Goal: Task Accomplishment & Management: Manage account settings

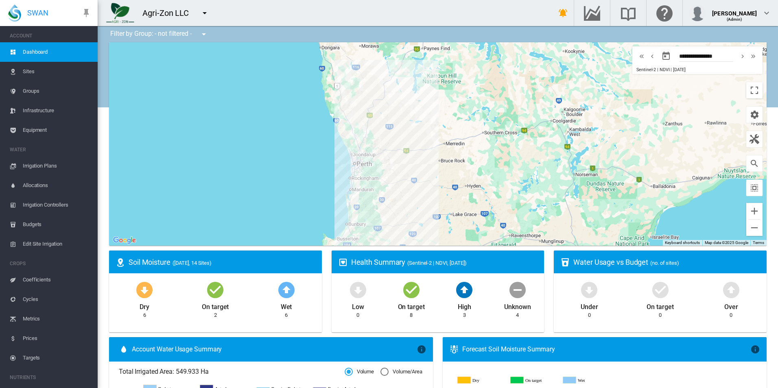
click at [63, 93] on span "Groups" at bounding box center [57, 91] width 68 height 20
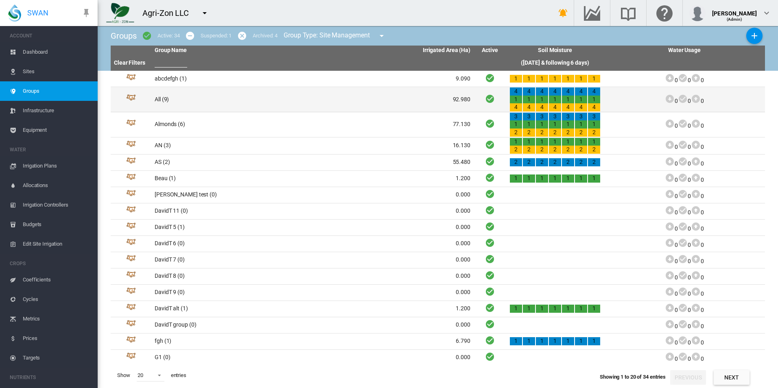
click at [210, 97] on td "All (9)" at bounding box center [231, 99] width 161 height 25
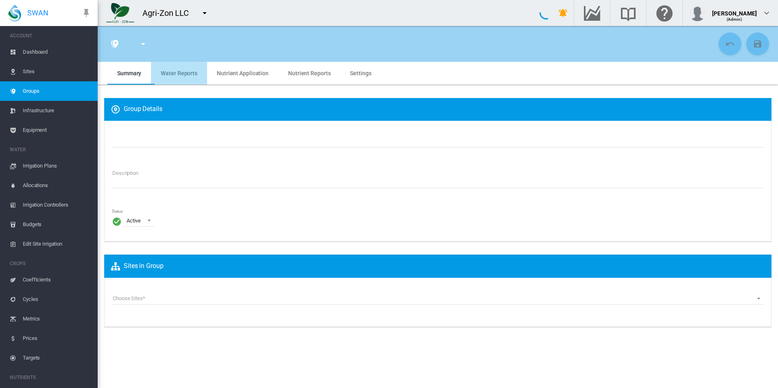
click at [189, 81] on md-tab-item "Water Reports" at bounding box center [179, 73] width 56 height 23
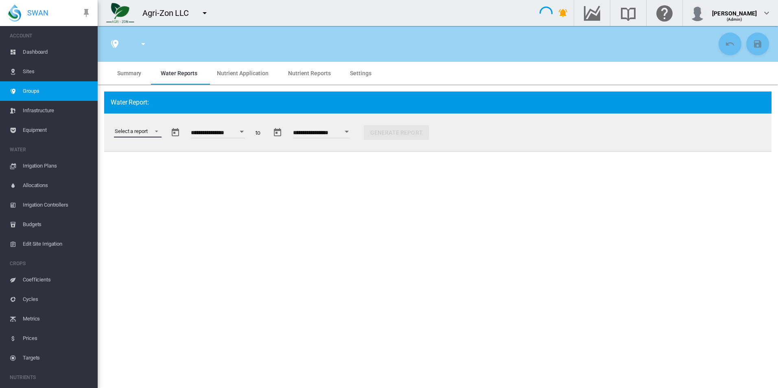
click at [151, 131] on md-select "Select a report Soil Moisture Status Water Usage Water Application Efficiency W…" at bounding box center [138, 131] width 48 height 12
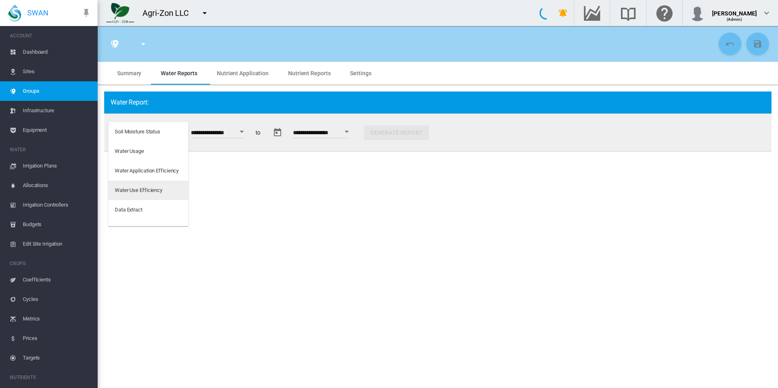
click at [162, 195] on md-option "Water Use Efficiency" at bounding box center [148, 191] width 80 height 20
type input "***"
type textarea "**********"
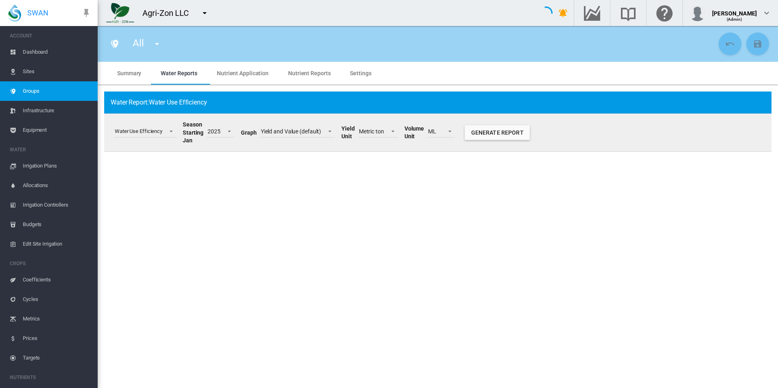
type input "*"
type input "**"
type input "*"
type input "****"
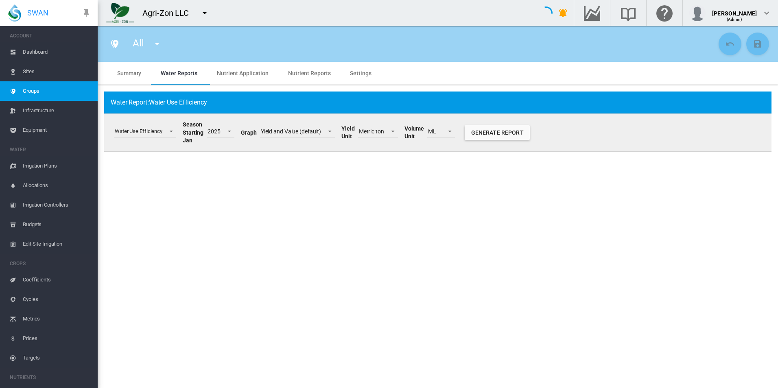
type input "****"
click at [506, 133] on button "Generate Report" at bounding box center [497, 132] width 65 height 15
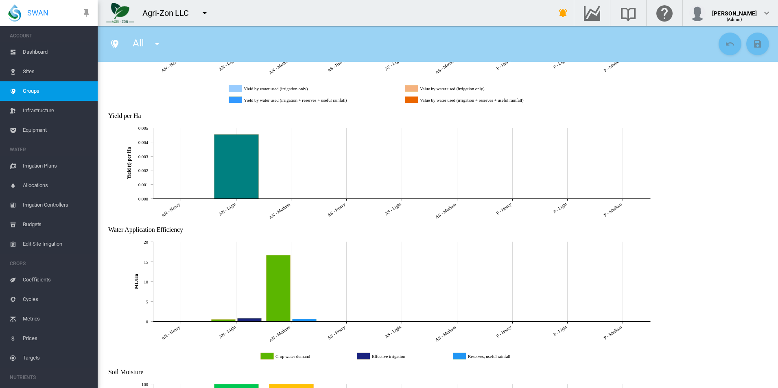
scroll to position [236, 0]
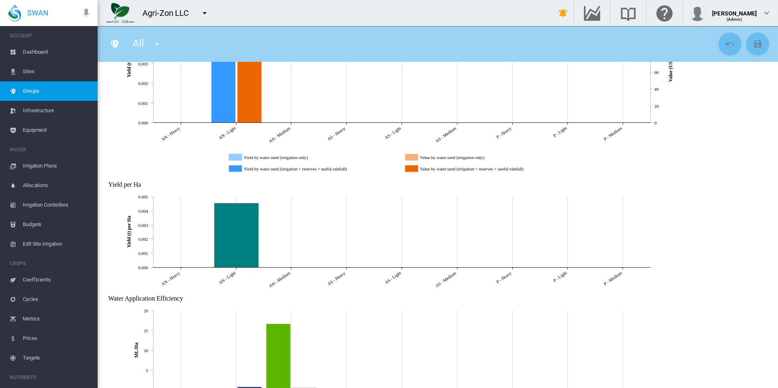
click at [37, 127] on span "Equipment" at bounding box center [57, 130] width 68 height 20
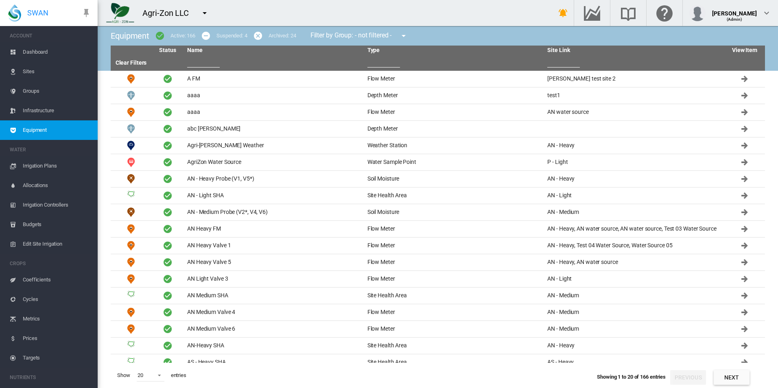
click at [306, 55] on th at bounding box center [274, 62] width 180 height 15
click at [254, 147] on td "Agri-Zon Davis Weather" at bounding box center [274, 146] width 180 height 16
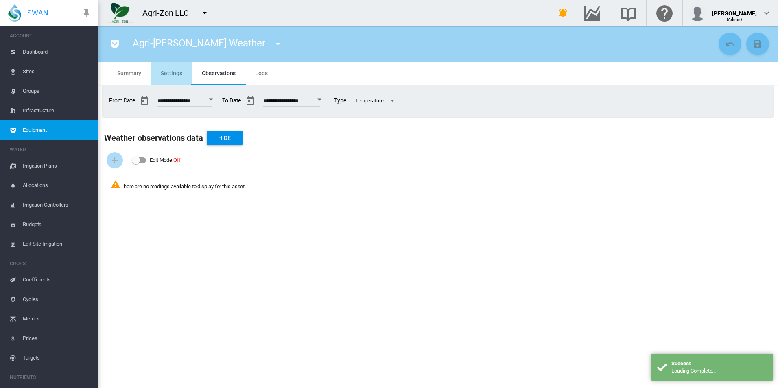
click at [182, 78] on md-tab-item "Settings" at bounding box center [171, 73] width 41 height 23
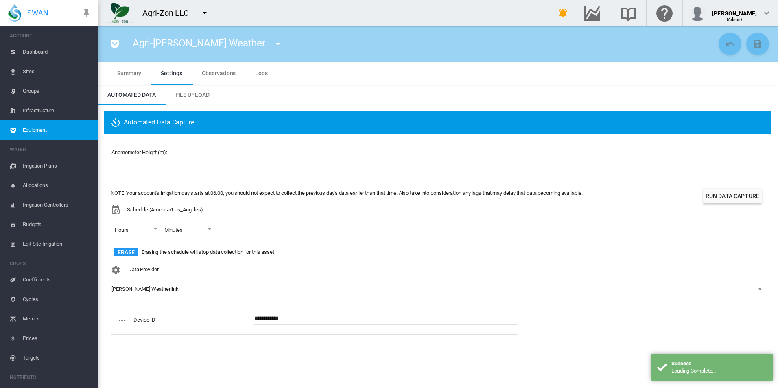
click at [221, 77] on md-tab-item "Observations" at bounding box center [219, 73] width 54 height 23
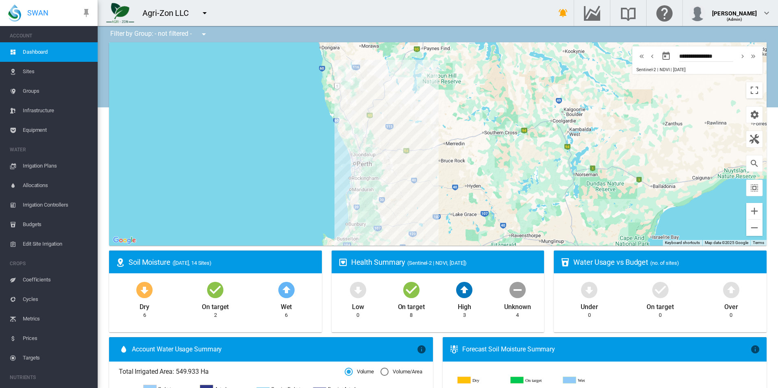
click at [40, 135] on span "Equipment" at bounding box center [57, 130] width 68 height 20
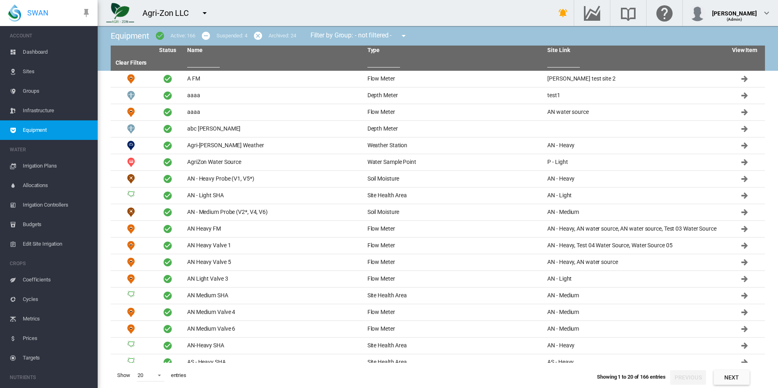
click at [190, 60] on input "text" at bounding box center [203, 61] width 33 height 12
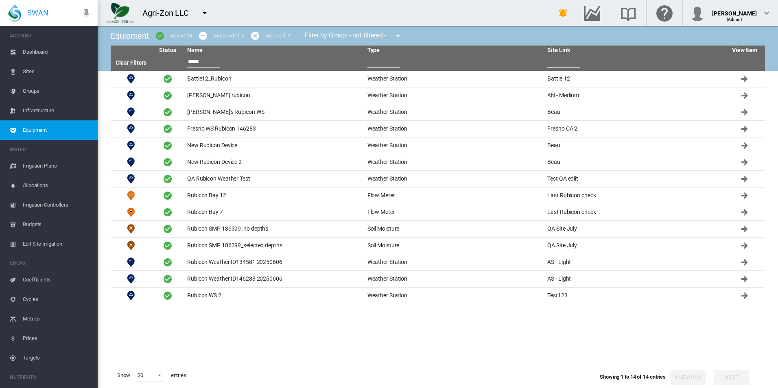
type input "*****"
click at [211, 13] on button "button" at bounding box center [205, 13] width 16 height 16
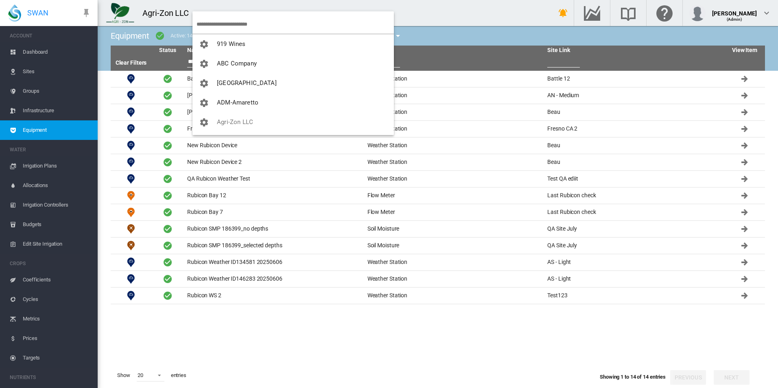
click at [222, 23] on input "search" at bounding box center [295, 24] width 197 height 19
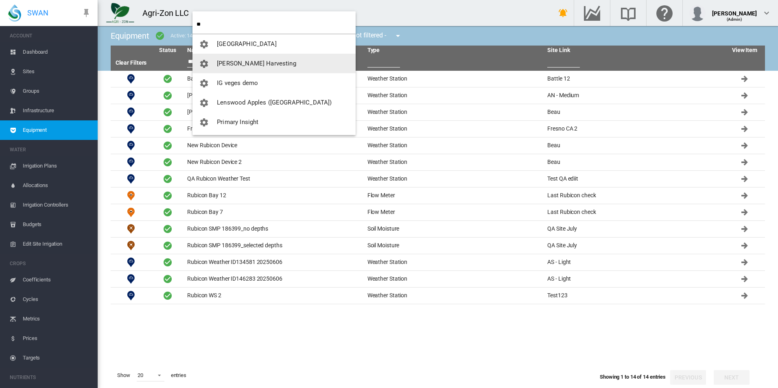
type input "**"
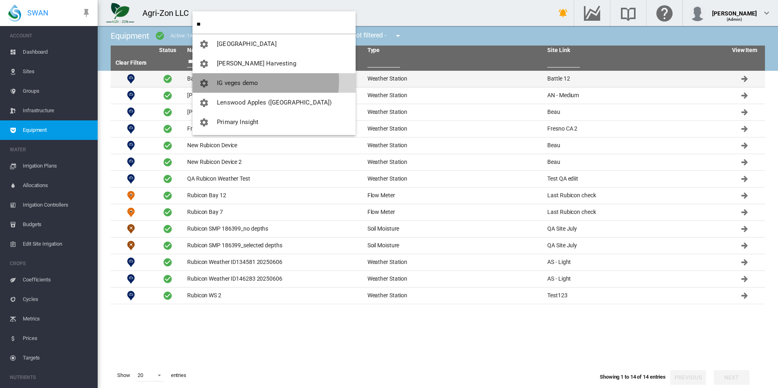
click at [242, 80] on span "IG veges demo" at bounding box center [237, 82] width 41 height 7
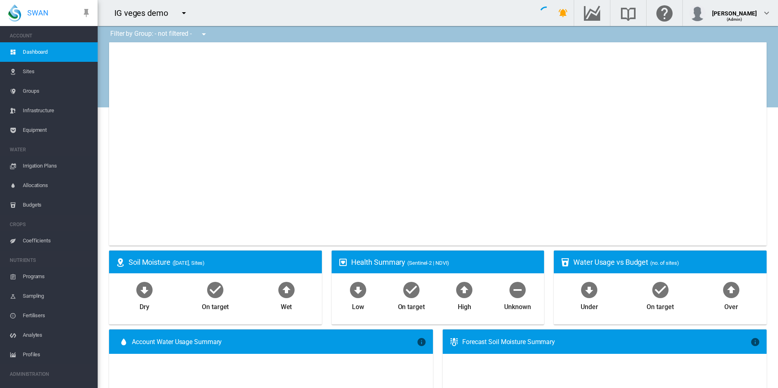
click at [63, 128] on span "Equipment" at bounding box center [57, 130] width 68 height 20
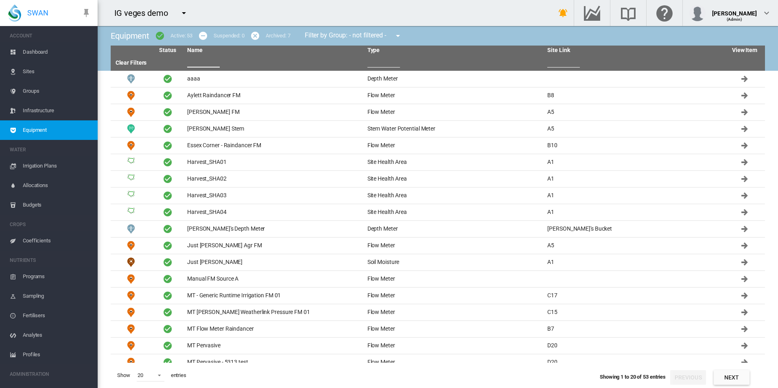
click at [215, 59] on input "text" at bounding box center [203, 61] width 33 height 12
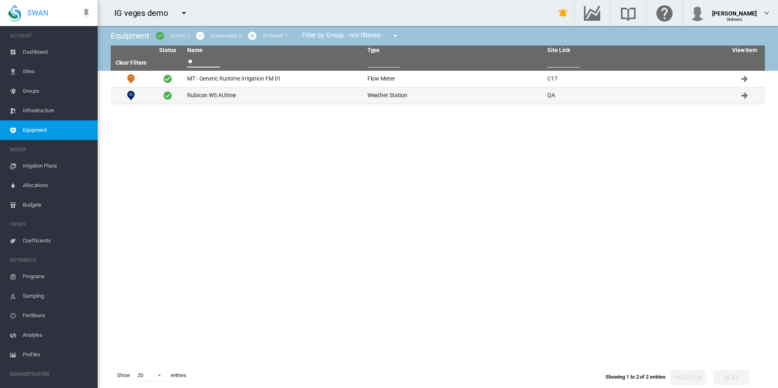
type input "**"
click at [235, 92] on td "Rubicon WS AUtime" at bounding box center [274, 96] width 180 height 16
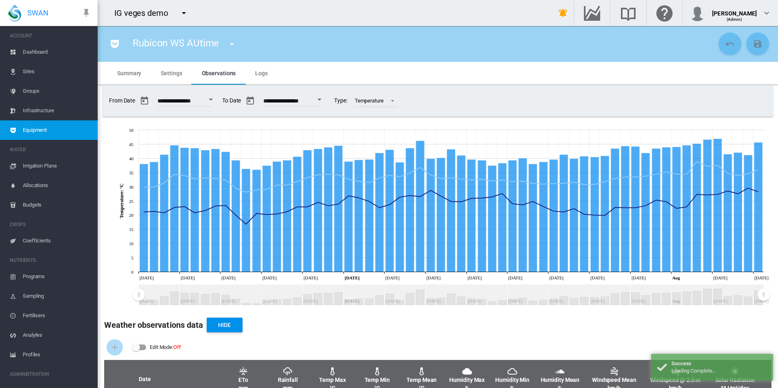
click at [327, 102] on button "Open calendar" at bounding box center [319, 99] width 15 height 15
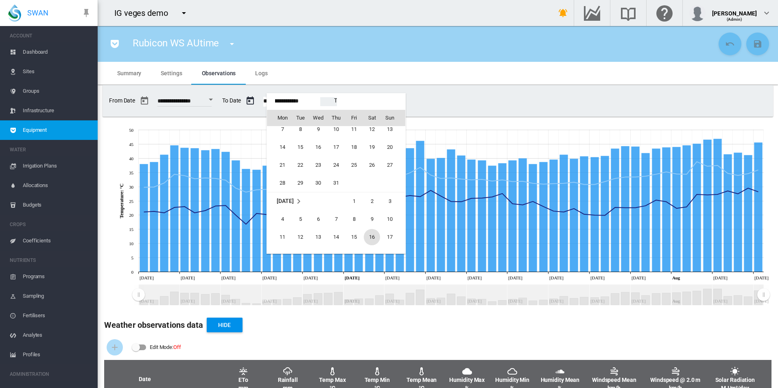
scroll to position [20116, 0]
click at [351, 212] on span "8" at bounding box center [354, 208] width 16 height 16
type input "**********"
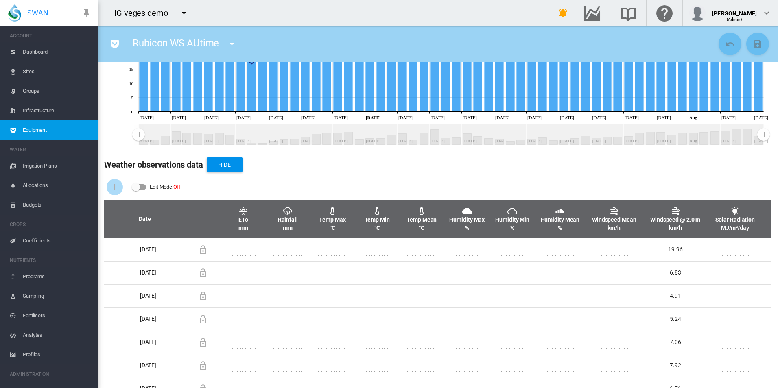
scroll to position [163, 0]
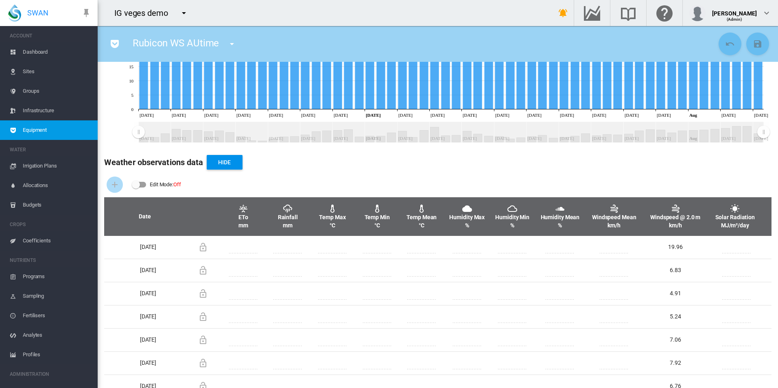
click at [286, 145] on icon at bounding box center [435, 52] width 674 height 187
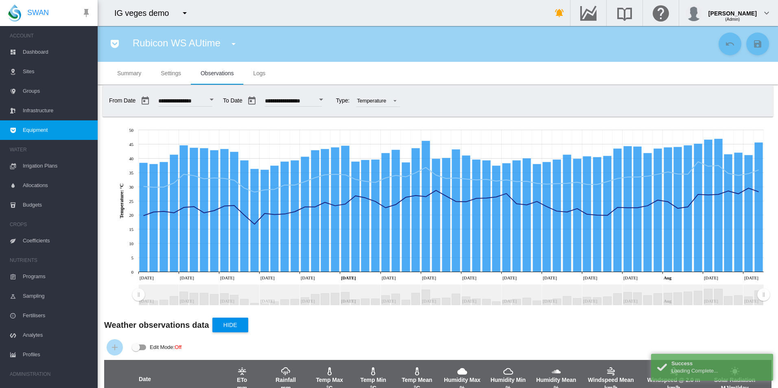
click at [329, 102] on button "Open calendar" at bounding box center [321, 99] width 15 height 15
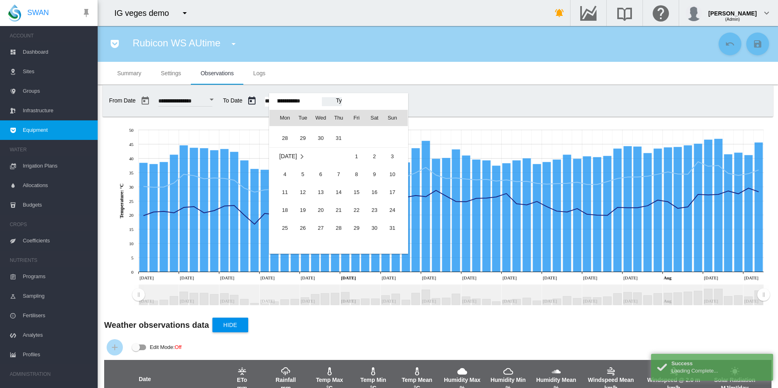
scroll to position [20156, 0]
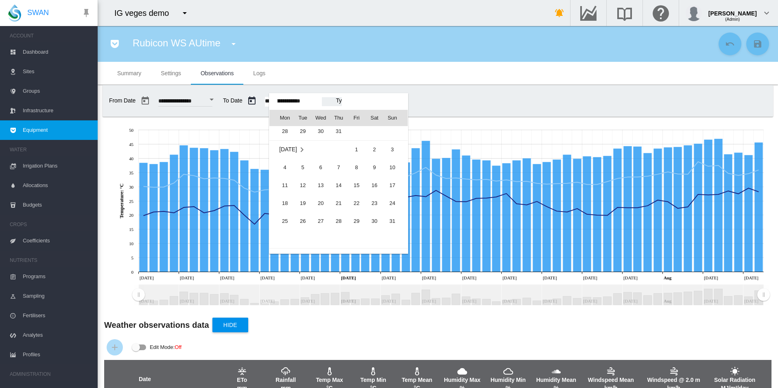
click at [355, 169] on span "8" at bounding box center [356, 168] width 16 height 16
type input "**********"
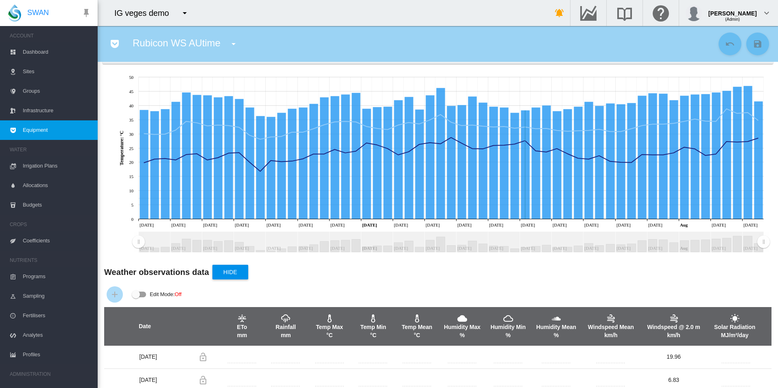
scroll to position [0, 0]
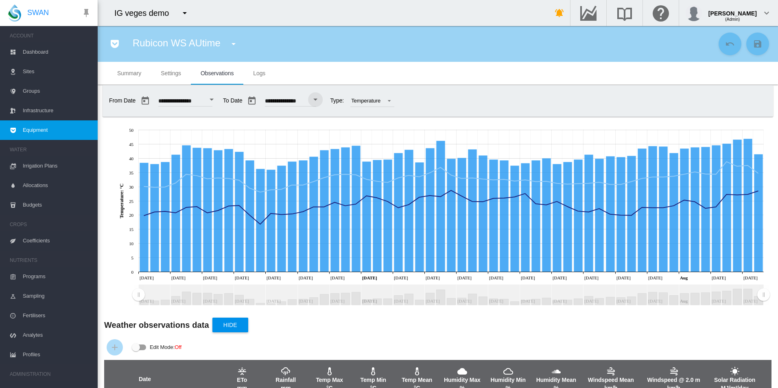
drag, startPoint x: 522, startPoint y: 136, endPoint x: 452, endPoint y: 135, distance: 70.0
click at [452, 135] on icon at bounding box center [451, 201] width 625 height 142
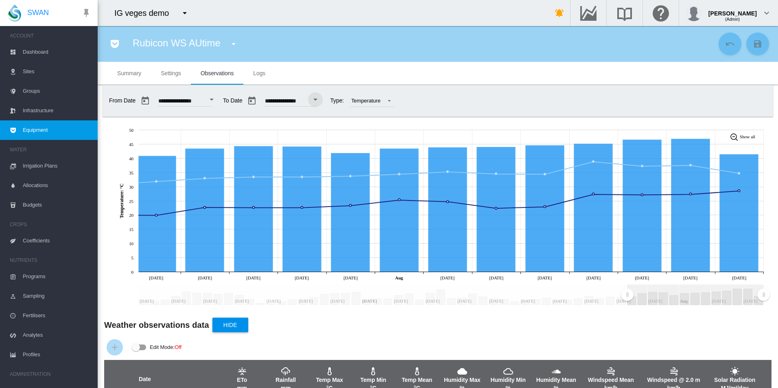
drag, startPoint x: 140, startPoint y: 299, endPoint x: 627, endPoint y: 307, distance: 486.9
click at [627, 307] on icon "JavaScript chart by amCharts 3.21.15 Jun 11 Jun 14 Jun 17 Jun 20 Jun 23 Jun 26 …" at bounding box center [435, 215] width 674 height 187
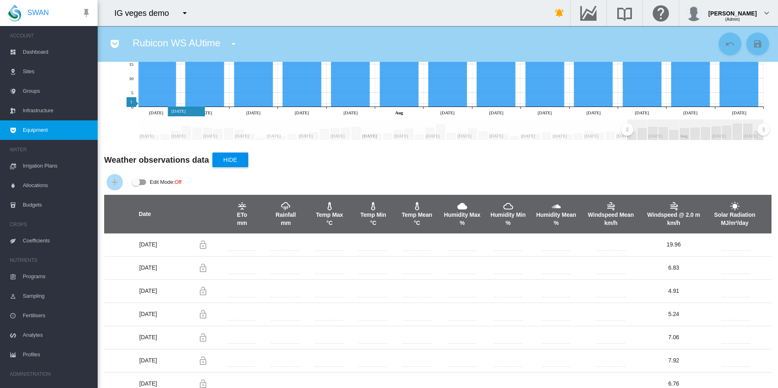
scroll to position [81, 0]
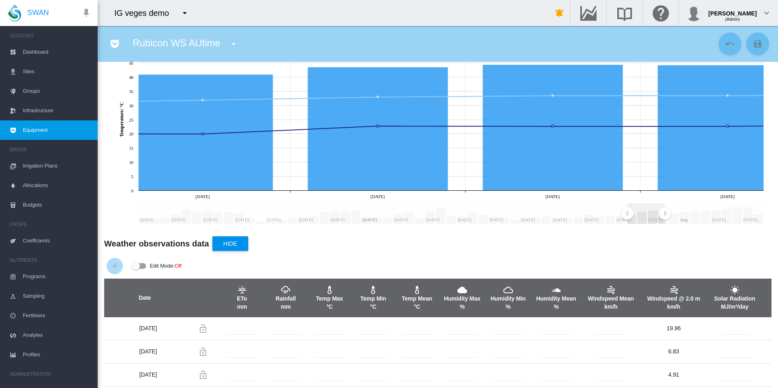
drag, startPoint x: 716, startPoint y: 212, endPoint x: 665, endPoint y: 211, distance: 50.9
click at [665, 211] on rect "Zoom chart using cursor arrows" at bounding box center [666, 214] width 10 height 20
click at [532, 255] on div "Edit Mode: Off" at bounding box center [438, 266] width 668 height 25
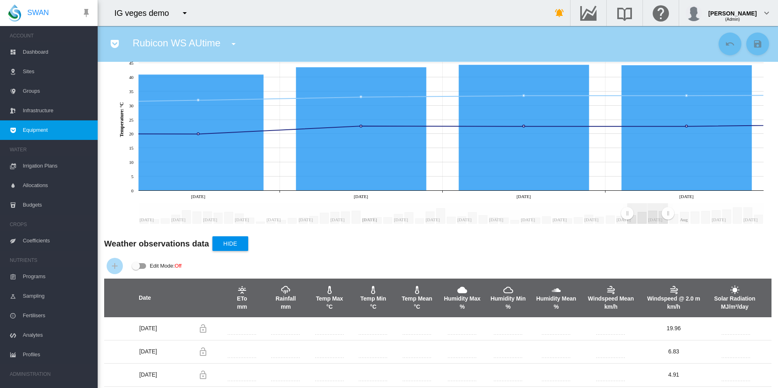
click at [668, 214] on rect "Zoom chart using cursor arrows" at bounding box center [668, 214] width 10 height 20
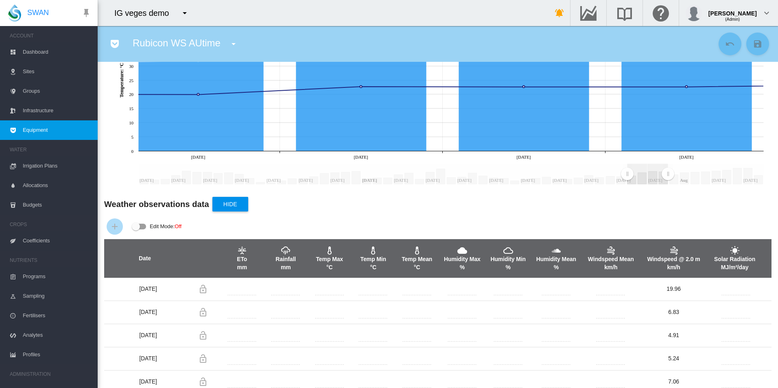
scroll to position [163, 0]
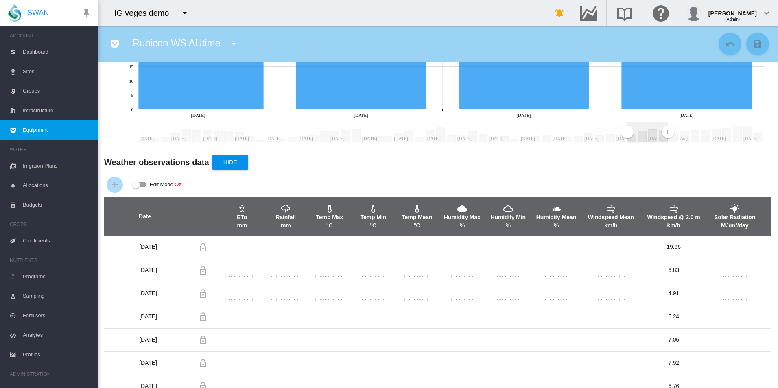
click at [138, 185] on div "Edit Mode: \a \a Off" at bounding box center [136, 185] width 8 height 8
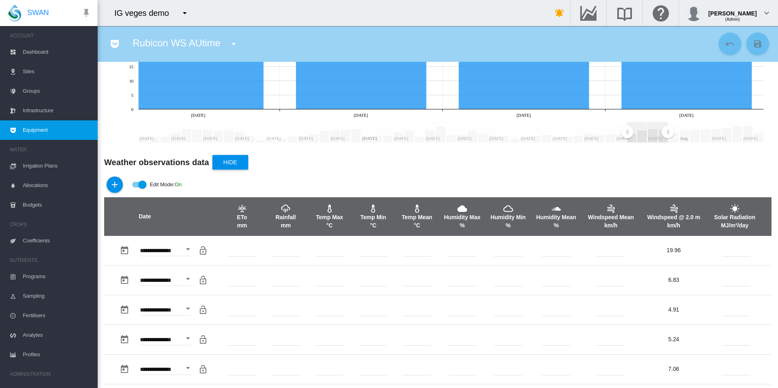
click at [140, 185] on div "Edit Mode: \a \a Off" at bounding box center [142, 185] width 8 height 8
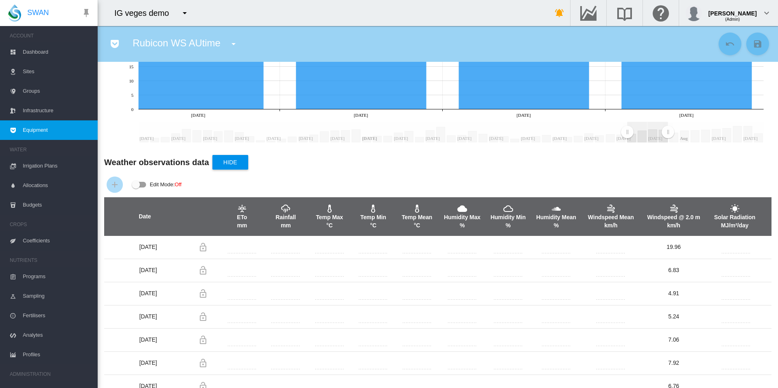
click at [139, 184] on div "Edit Mode: \a \a Off" at bounding box center [136, 185] width 8 height 8
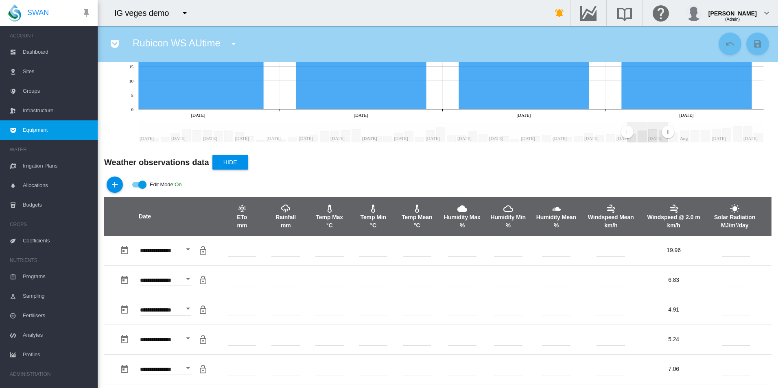
click at [138, 184] on div "Edit Mode: \a \a Off" at bounding box center [142, 185] width 8 height 8
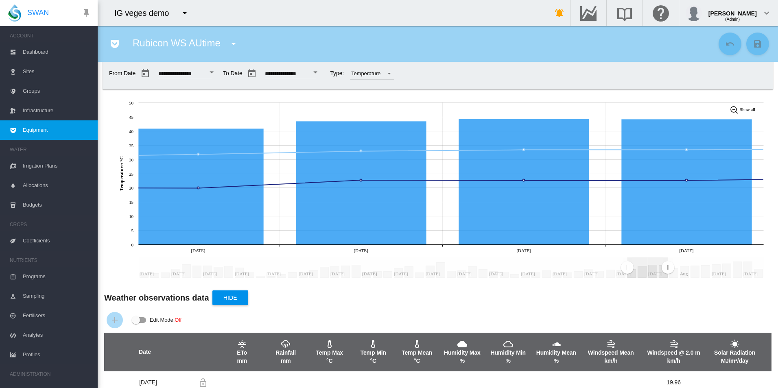
scroll to position [0, 0]
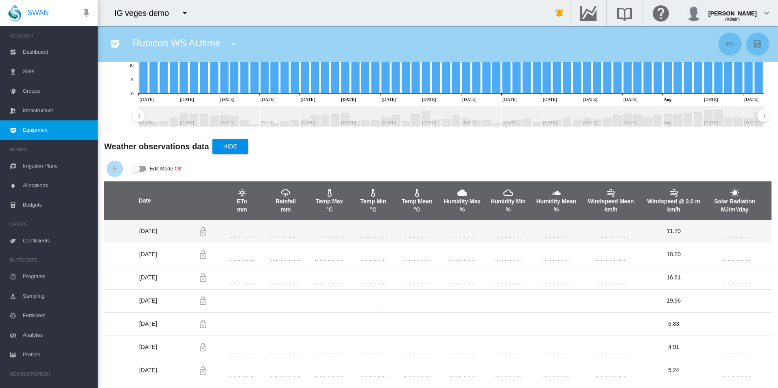
scroll to position [204, 0]
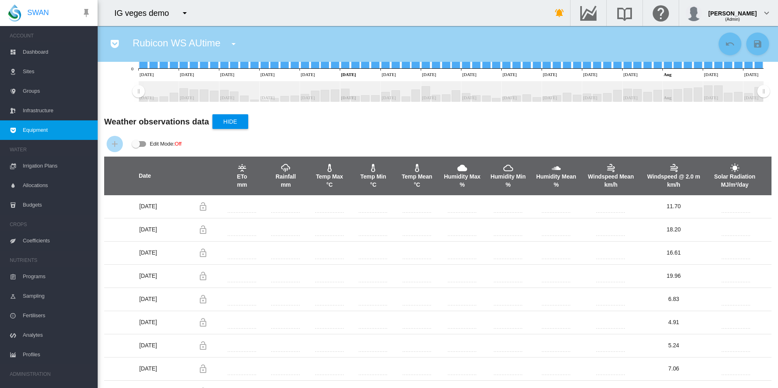
click at [141, 142] on div "Edit Mode: \a \a Off" at bounding box center [139, 144] width 14 height 6
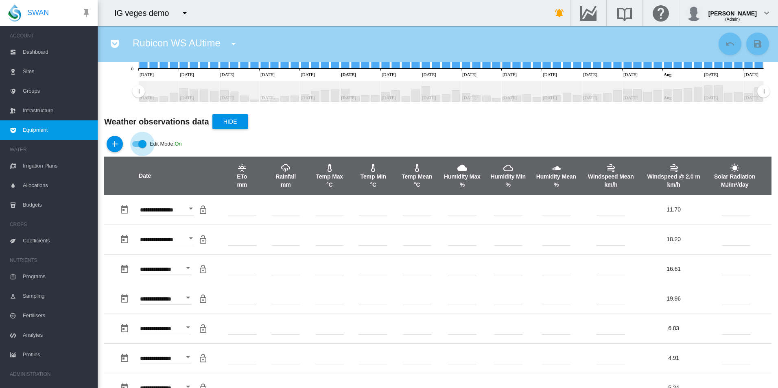
click at [140, 142] on div "Edit Mode: \a \a Off" at bounding box center [142, 144] width 8 height 8
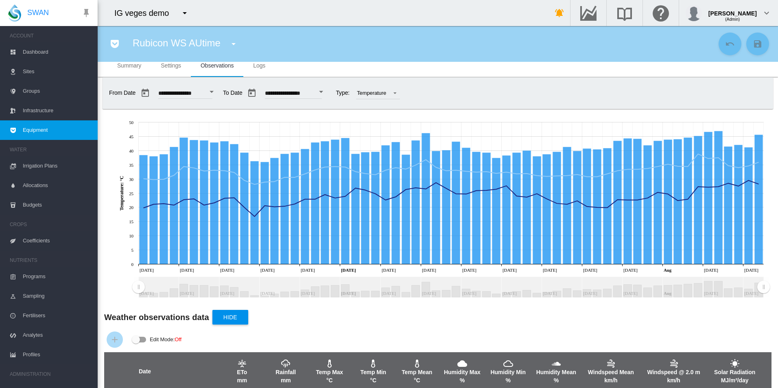
scroll to position [0, 0]
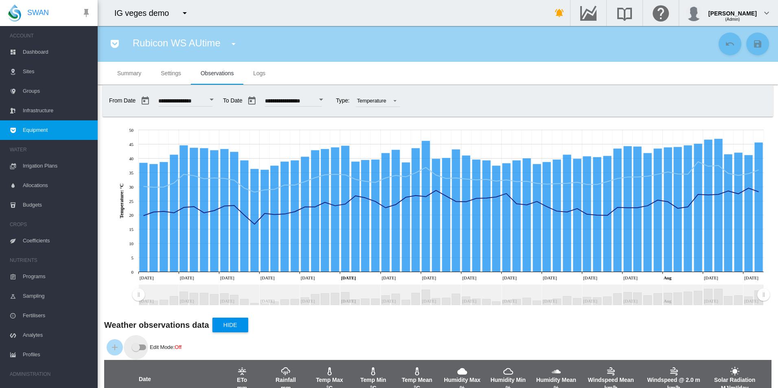
drag, startPoint x: 134, startPoint y: 348, endPoint x: 147, endPoint y: 358, distance: 16.6
click at [136, 348] on div "Edit Mode: \a \a Off" at bounding box center [136, 348] width 8 height 8
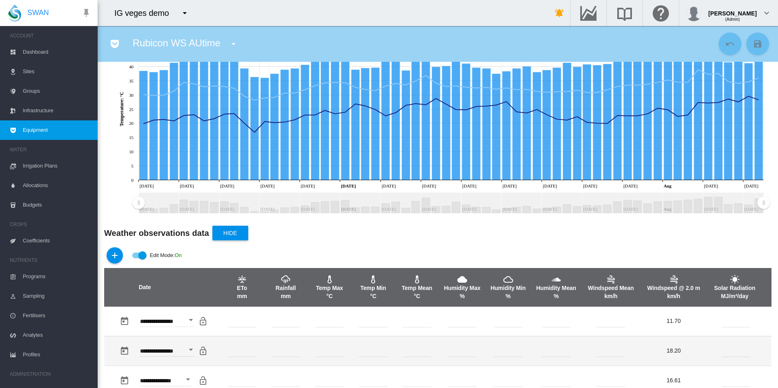
scroll to position [163, 0]
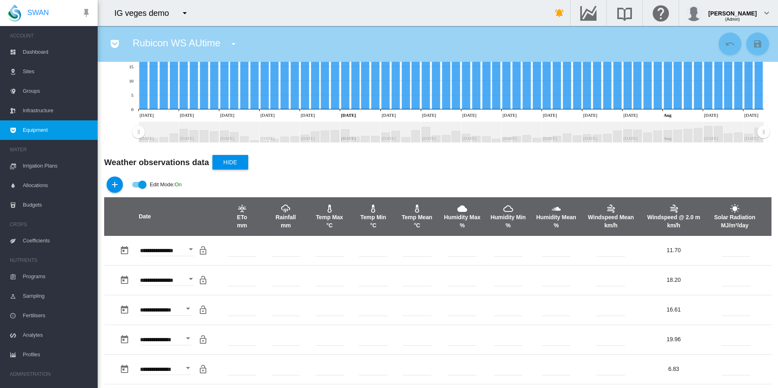
click at [144, 188] on div "Edit Mode: \a \a Off" at bounding box center [142, 185] width 8 height 8
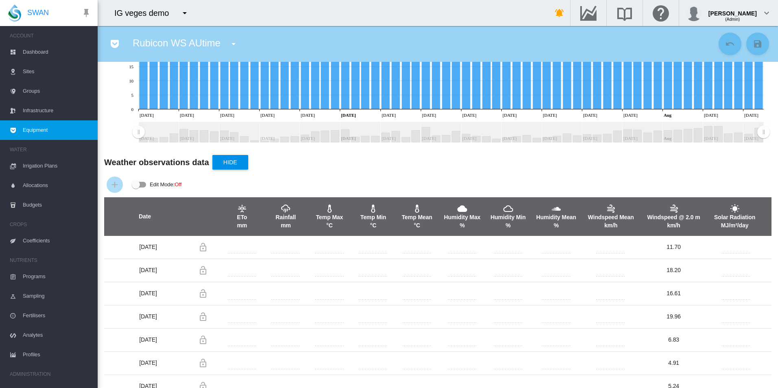
click at [144, 186] on div "Edit Mode: \a \a Off" at bounding box center [139, 185] width 14 height 6
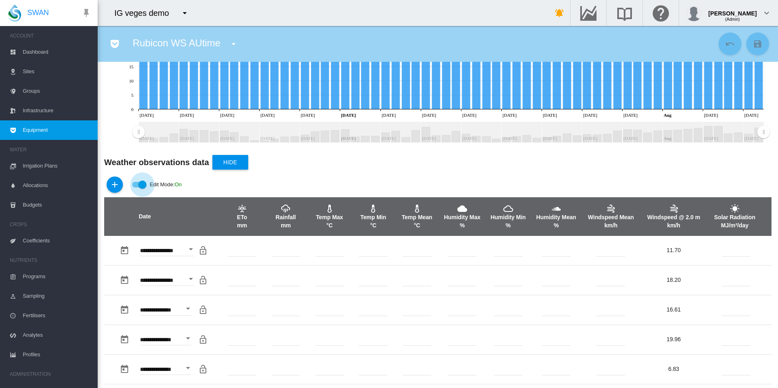
click at [144, 187] on div "Edit Mode: \a \a Off" at bounding box center [142, 185] width 8 height 8
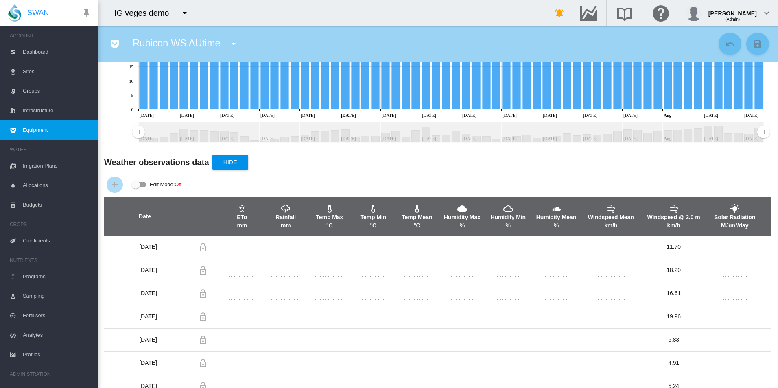
click at [144, 187] on div "Edit Mode: \a \a Off" at bounding box center [139, 185] width 14 height 6
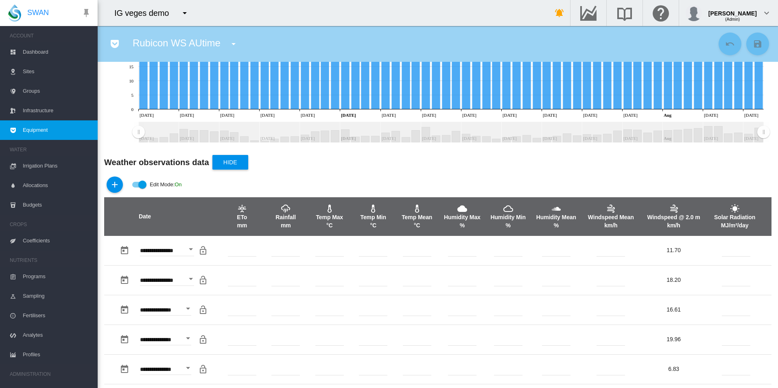
click at [144, 187] on div "Edit Mode: \a \a Off" at bounding box center [142, 185] width 8 height 8
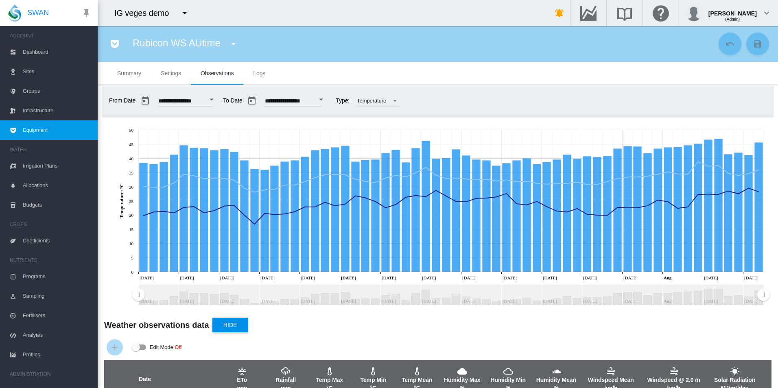
click at [322, 99] on input "**********" at bounding box center [293, 102] width 57 height 8
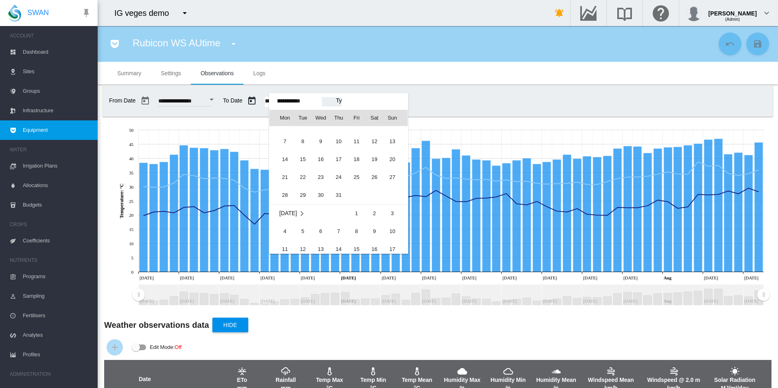
scroll to position [20116, 0]
click at [353, 212] on span "8" at bounding box center [356, 208] width 16 height 16
type input "**********"
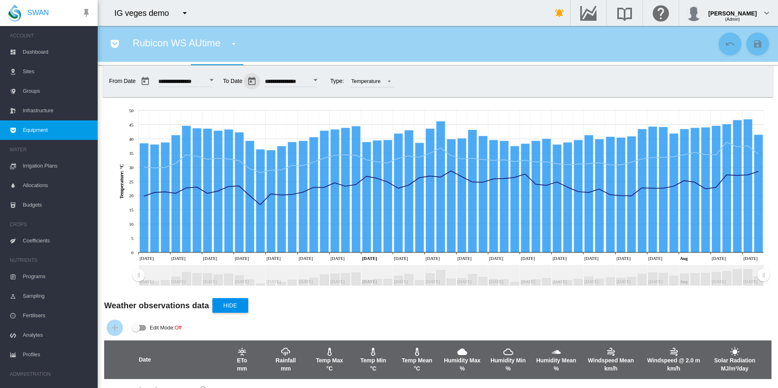
scroll to position [0, 0]
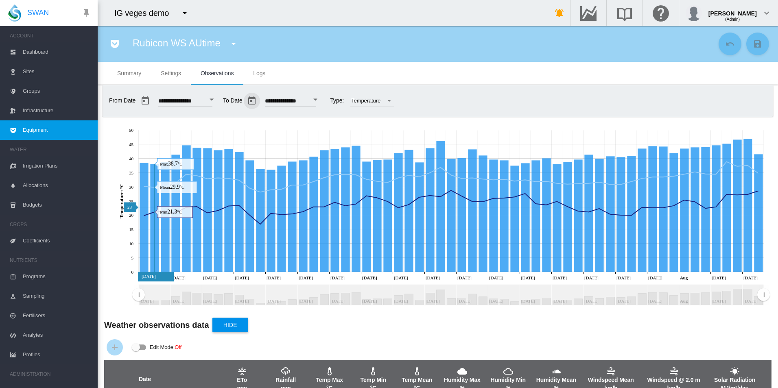
click at [164, 207] on icon "Max Jun 13, 2025 38.7" at bounding box center [165, 217] width 9 height 110
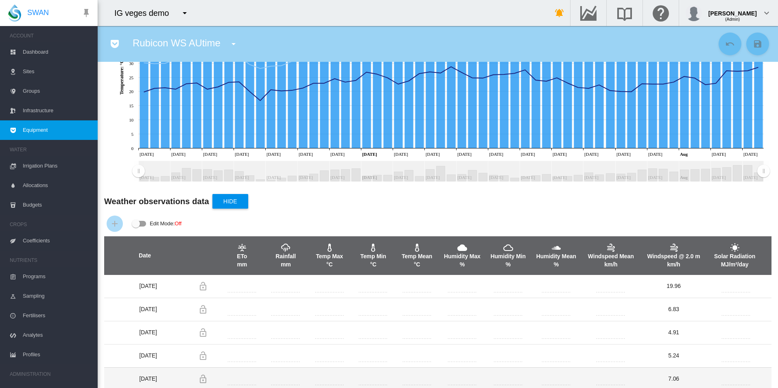
scroll to position [244, 0]
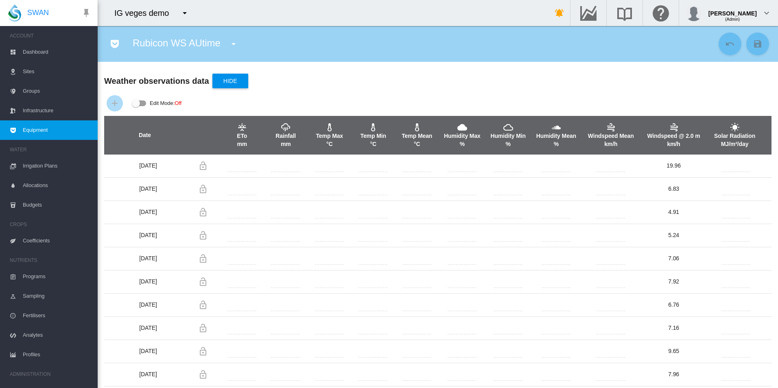
click at [136, 101] on div "Edit Mode: \a \a Off" at bounding box center [136, 103] width 8 height 8
click at [138, 99] on div "Edit Mode: \a \a Off" at bounding box center [139, 104] width 15 height 10
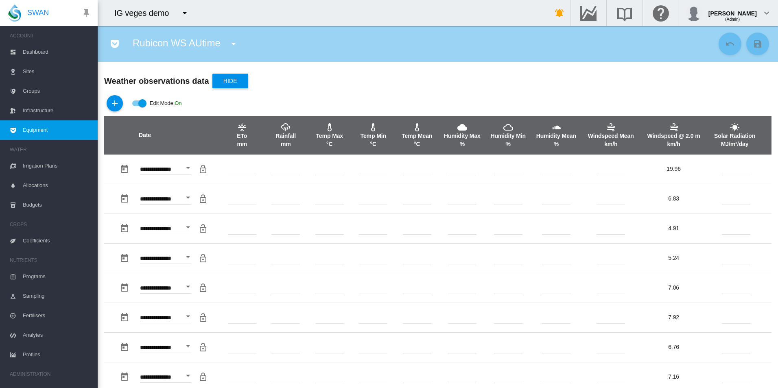
click at [138, 99] on div "Edit Mode: \a \a Off" at bounding box center [139, 104] width 15 height 10
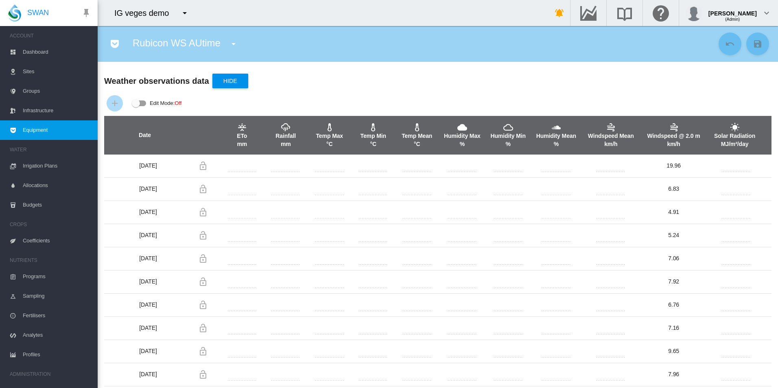
click at [138, 99] on div "Edit Mode: \a \a Off" at bounding box center [139, 104] width 15 height 10
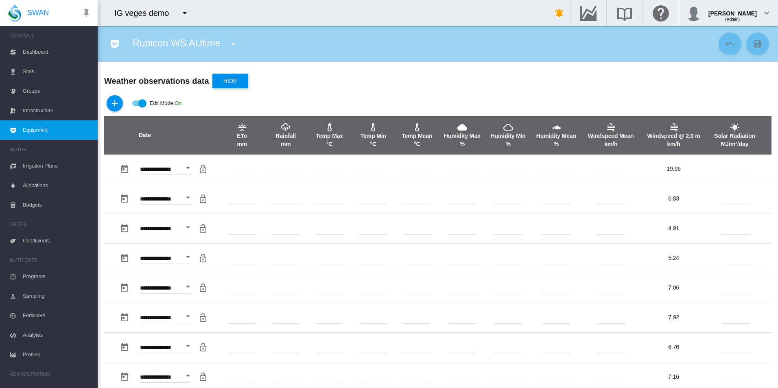
click at [138, 99] on div "Edit Mode: \a \a Off" at bounding box center [139, 104] width 15 height 10
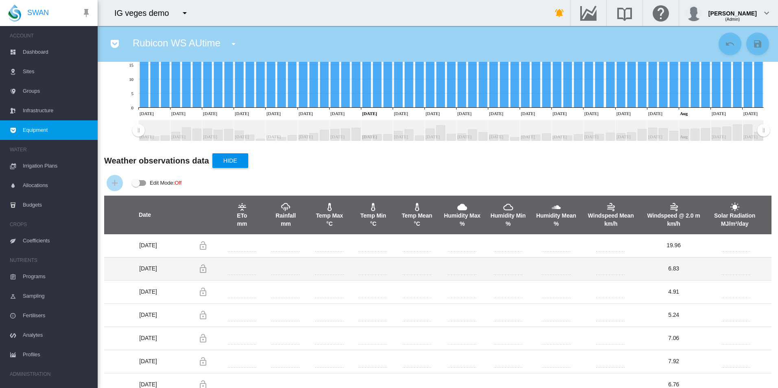
scroll to position [124, 0]
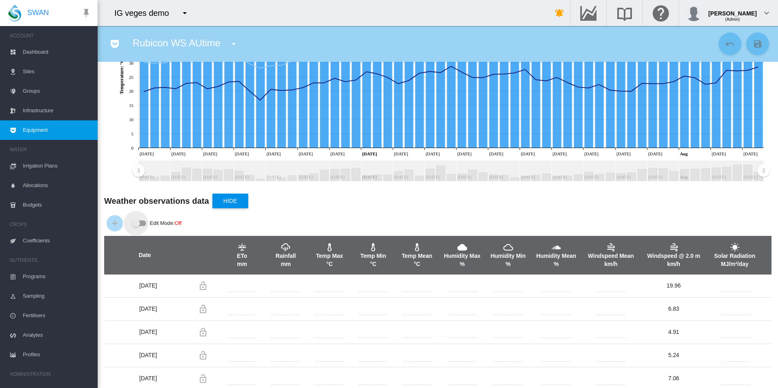
drag, startPoint x: 134, startPoint y: 225, endPoint x: 165, endPoint y: 246, distance: 38.0
click at [132, 225] on div "Edit Mode: \a \a Off" at bounding box center [136, 223] width 8 height 8
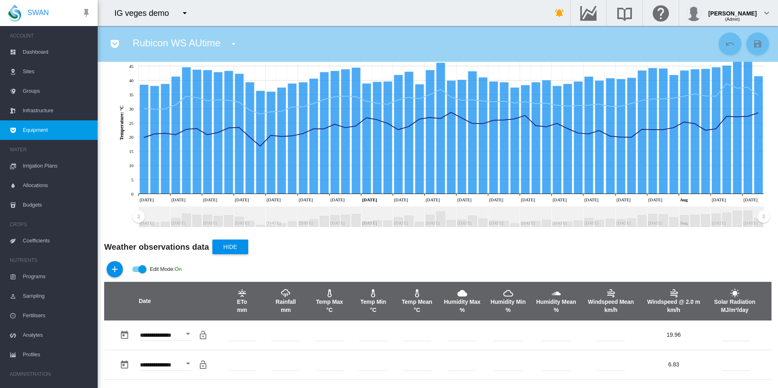
scroll to position [83, 0]
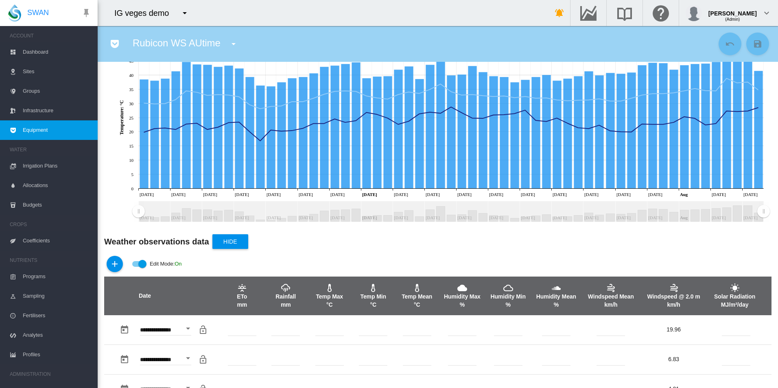
click at [140, 270] on md-switch "Edit Mode: On" at bounding box center [157, 264] width 50 height 12
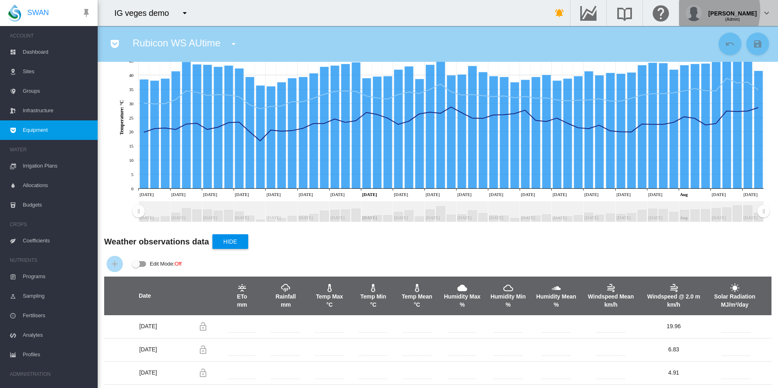
click at [702, 9] on img "button" at bounding box center [694, 13] width 16 height 16
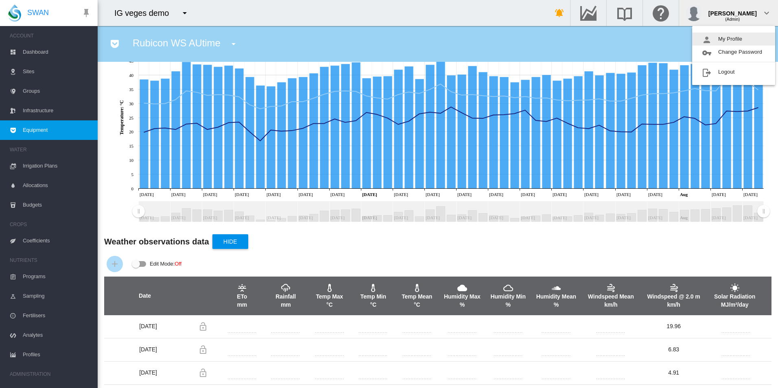
click at [714, 38] on button "My Profile" at bounding box center [733, 39] width 83 height 13
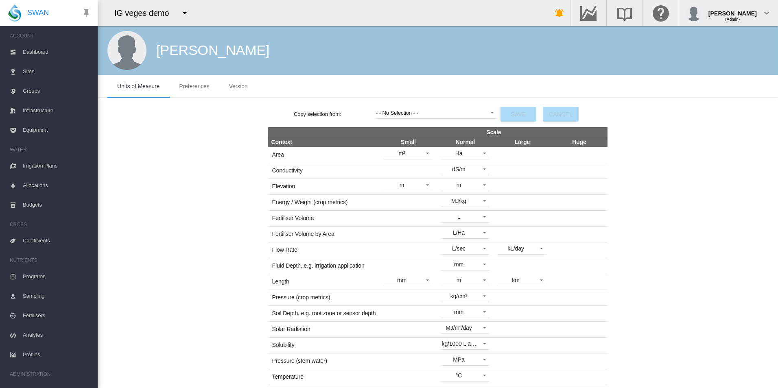
click at [253, 86] on md-tab-item "Version" at bounding box center [238, 86] width 38 height 23
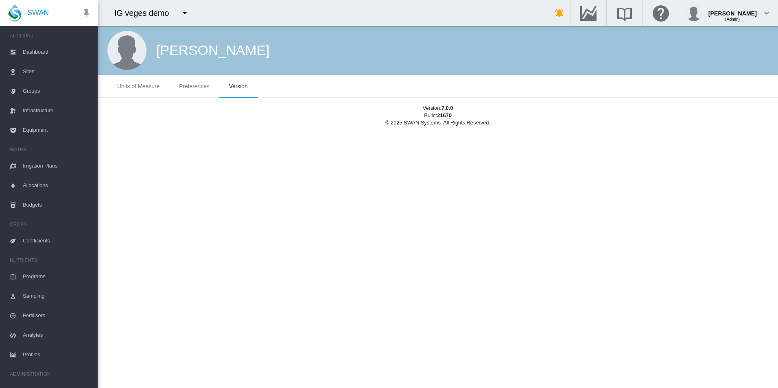
drag, startPoint x: 178, startPoint y: 79, endPoint x: 181, endPoint y: 83, distance: 5.0
click at [181, 83] on md-tab-item "Preferences" at bounding box center [194, 86] width 50 height 23
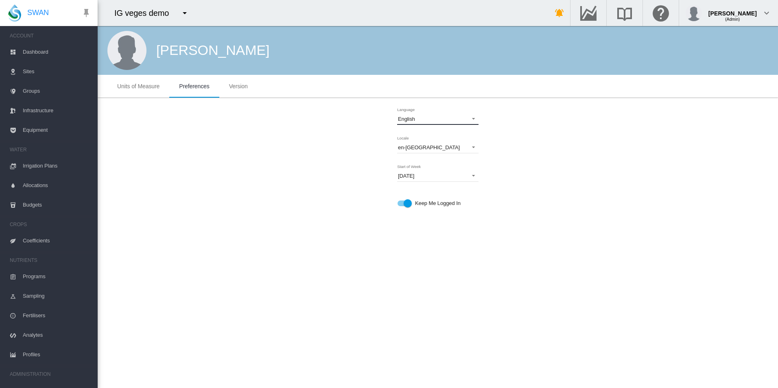
click at [414, 117] on div "English" at bounding box center [406, 119] width 17 height 6
click at [413, 99] on div "Deutsch" at bounding box center [407, 99] width 19 height 7
drag, startPoint x: 375, startPoint y: 94, endPoint x: 482, endPoint y: 182, distance: 138.5
click at [482, 182] on md-tabs "Maßeinheiten Einstellungen Version Maßeinheiten Einstellungen Version Auswahl k…" at bounding box center [438, 149] width 681 height 149
click at [467, 108] on div "Sprache Deutsch Schauplatz de de de-AU de-BR de-CN de-CZ de-DE de-DK de-ES de-F…" at bounding box center [437, 161] width 83 height 112
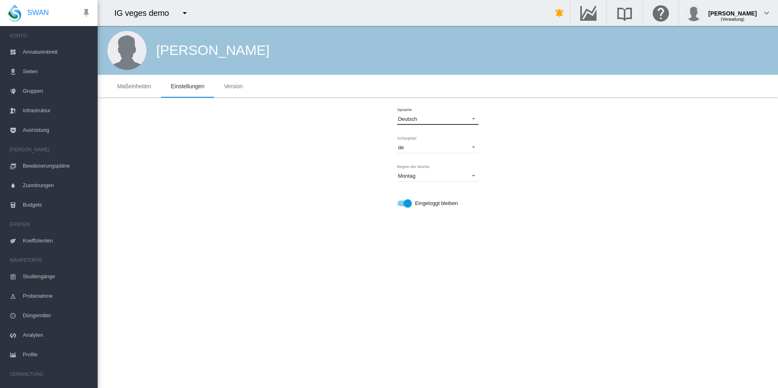
click at [464, 116] on span "Deutsch" at bounding box center [431, 119] width 67 height 7
click at [446, 137] on md-option "English" at bounding box center [439, 139] width 94 height 20
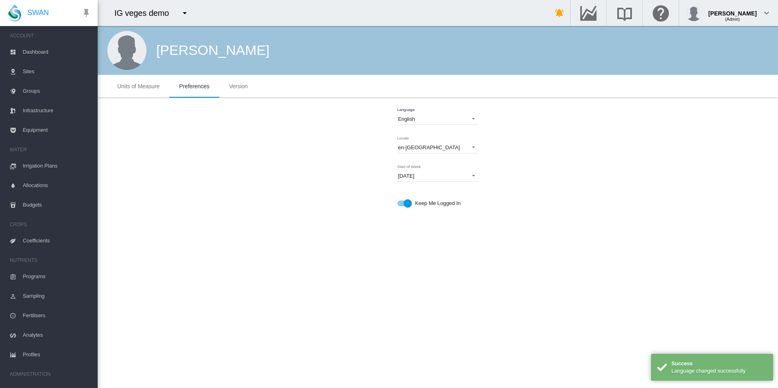
click at [252, 195] on div "Language English Locale en-[GEOGRAPHIC_DATA] en en-AU en-BR en-[GEOGRAPHIC_DATA…" at bounding box center [438, 161] width 668 height 112
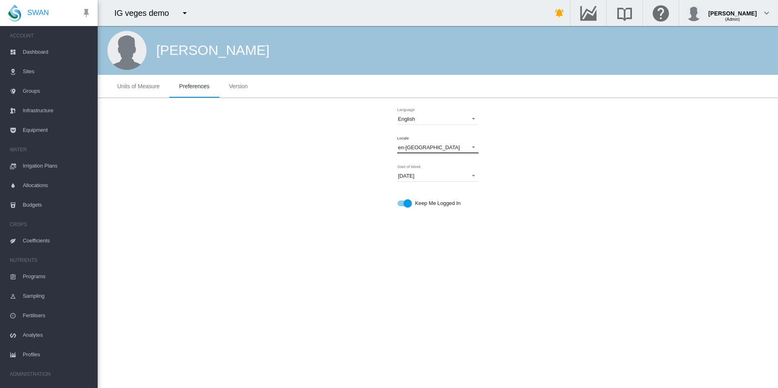
click at [443, 147] on span "en-[GEOGRAPHIC_DATA]" at bounding box center [431, 147] width 67 height 7
click at [451, 125] on md-option "en-AU" at bounding box center [439, 125] width 94 height 20
click at [539, 152] on div "Language English Locale en-AU Start of Week Monday Monday Sunday Keep Me Logged…" at bounding box center [438, 161] width 668 height 112
click at [208, 162] on div "Language English Locale en-AU Start of Week Monday Monday Sunday Keep Me Logged…" at bounding box center [438, 161] width 668 height 112
click at [418, 120] on span "English" at bounding box center [431, 119] width 67 height 7
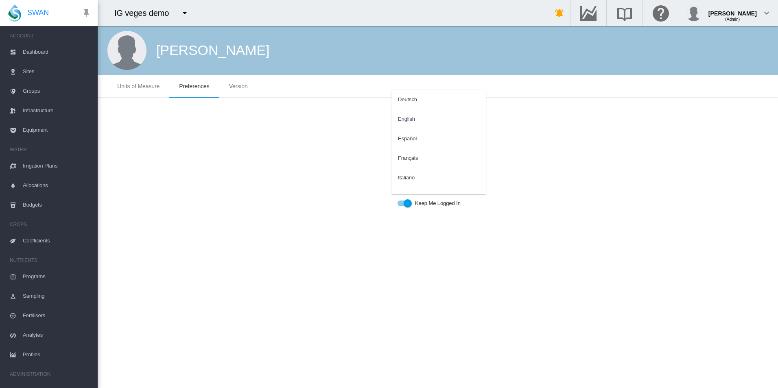
click at [352, 92] on md-backdrop at bounding box center [389, 194] width 778 height 388
click at [38, 133] on span "Equipment" at bounding box center [57, 130] width 68 height 20
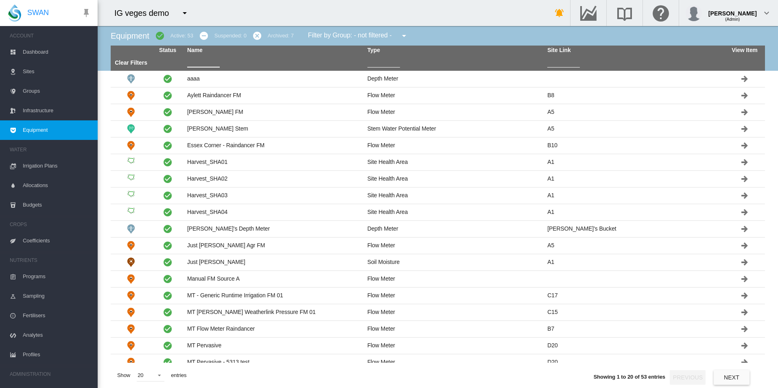
click at [201, 66] on input "text" at bounding box center [203, 61] width 33 height 12
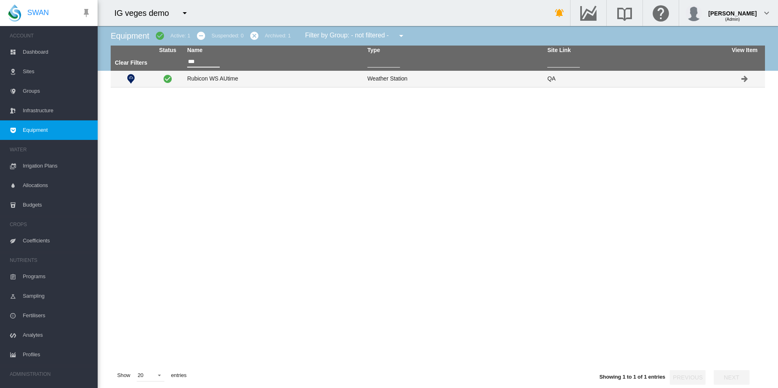
type input "***"
click at [331, 80] on td "Rubicon WS AUtime" at bounding box center [274, 79] width 180 height 16
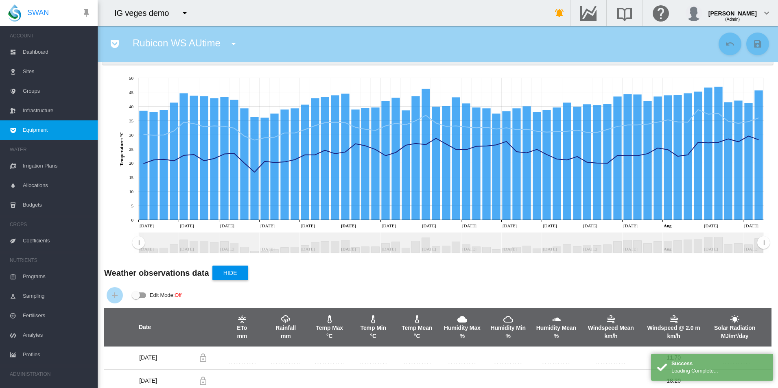
scroll to position [163, 0]
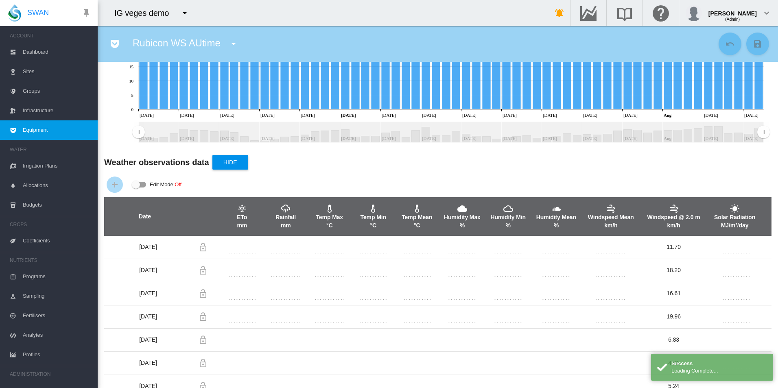
click at [133, 182] on div "Edit Mode: \a \a Off" at bounding box center [136, 185] width 8 height 8
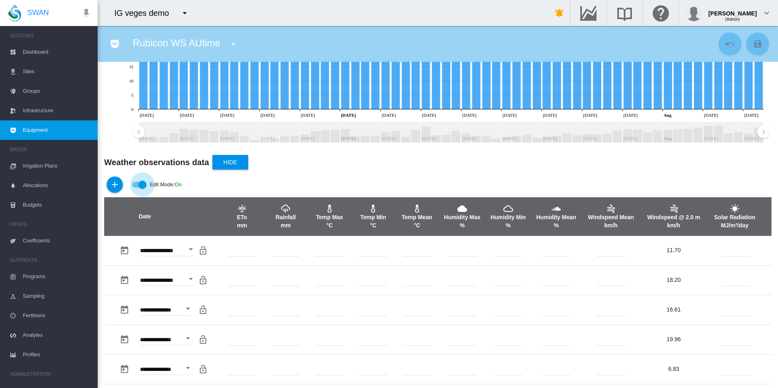
click at [140, 186] on div "Edit Mode: \a \a Off" at bounding box center [142, 185] width 8 height 8
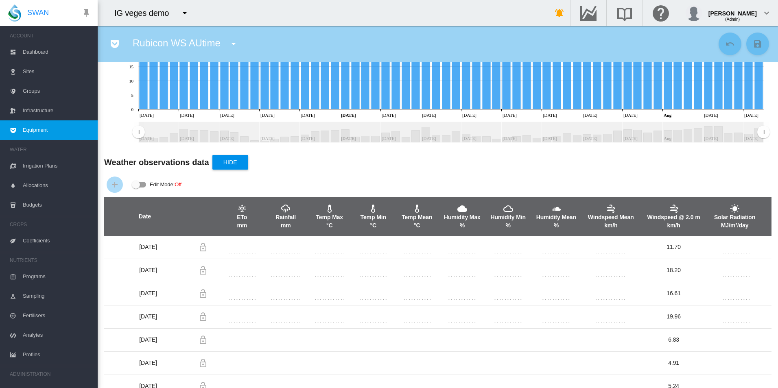
click at [496, 192] on div "Edit Mode: Off" at bounding box center [438, 184] width 668 height 25
click at [210, 214] on th at bounding box center [203, 216] width 35 height 39
click at [477, 137] on rect "Zoom chart using cursor arrows" at bounding box center [450, 132] width 625 height 20
click at [475, 167] on div "Weather observations data Hide" at bounding box center [438, 163] width 668 height 20
click at [672, 158] on div "Weather observations data Hide" at bounding box center [438, 163] width 668 height 20
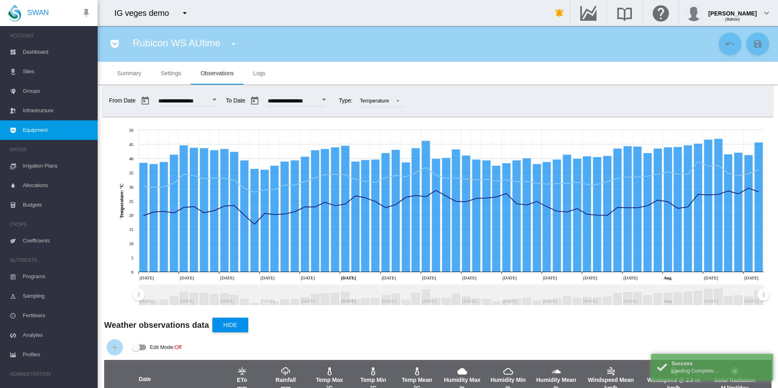
scroll to position [122, 0]
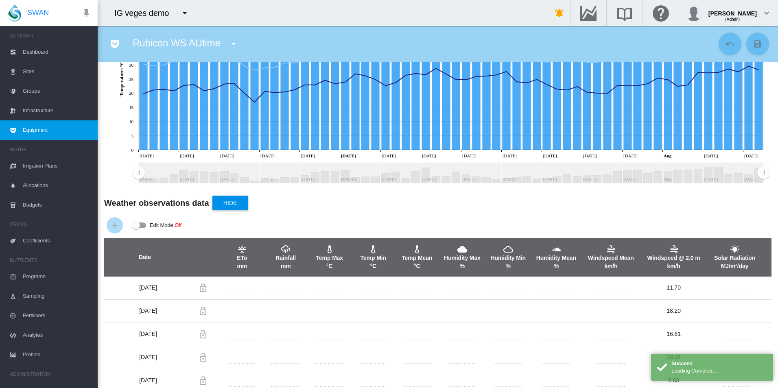
click at [139, 225] on div "Edit Mode: \a \a Off" at bounding box center [136, 225] width 8 height 8
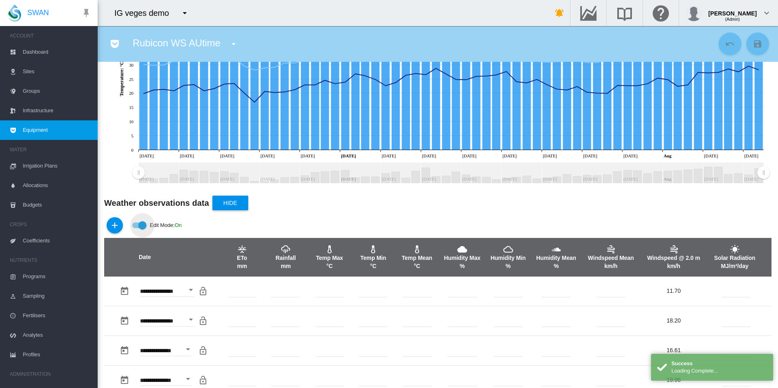
click at [140, 227] on div "Edit Mode: \a \a Off" at bounding box center [139, 226] width 14 height 6
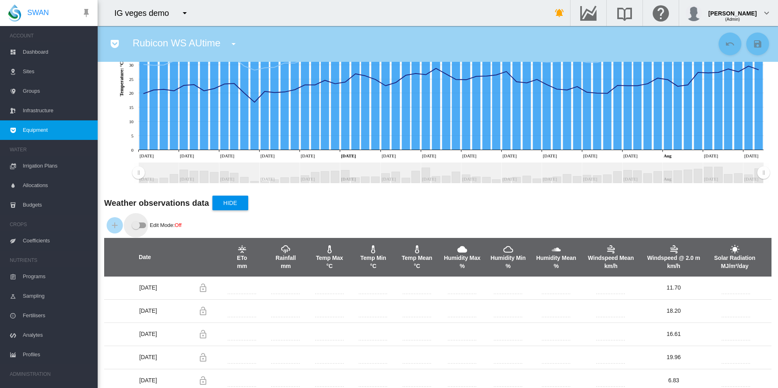
click at [132, 225] on div "Edit Mode: \a \a Off" at bounding box center [136, 225] width 8 height 8
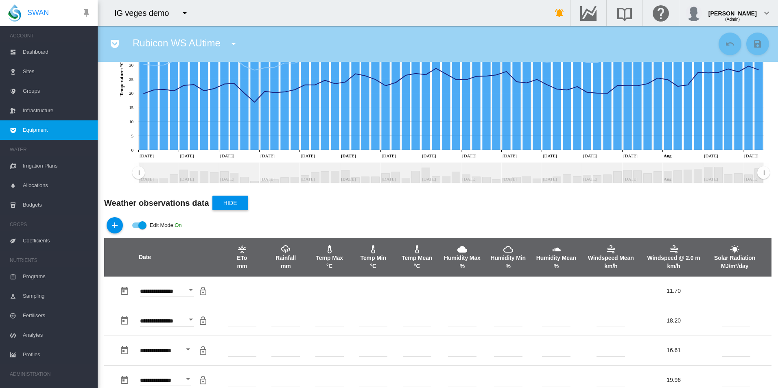
click at [138, 227] on div "Edit Mode: \a \a Off" at bounding box center [142, 225] width 8 height 8
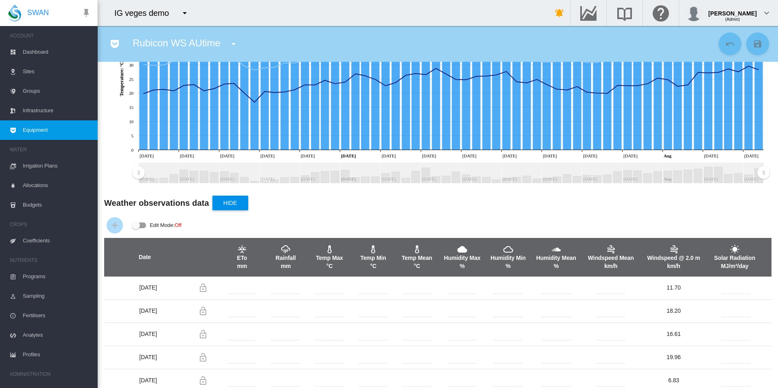
scroll to position [0, 0]
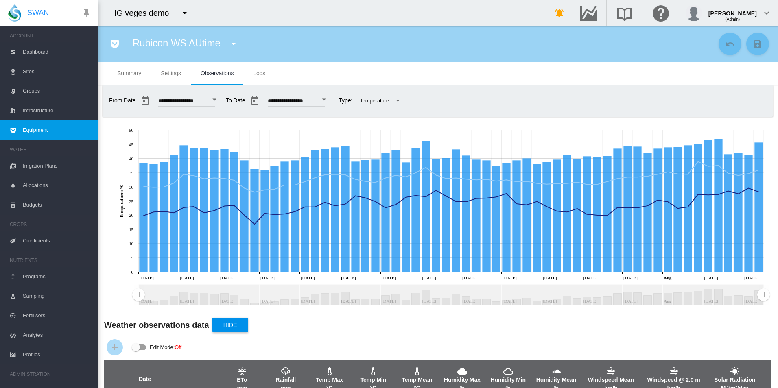
click at [332, 102] on button "Open calendar" at bounding box center [324, 99] width 15 height 15
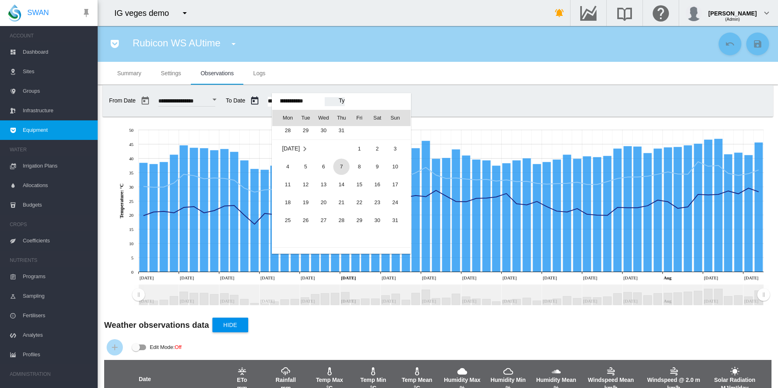
scroll to position [20156, 0]
click at [345, 164] on span "7" at bounding box center [341, 168] width 16 height 16
type input "**********"
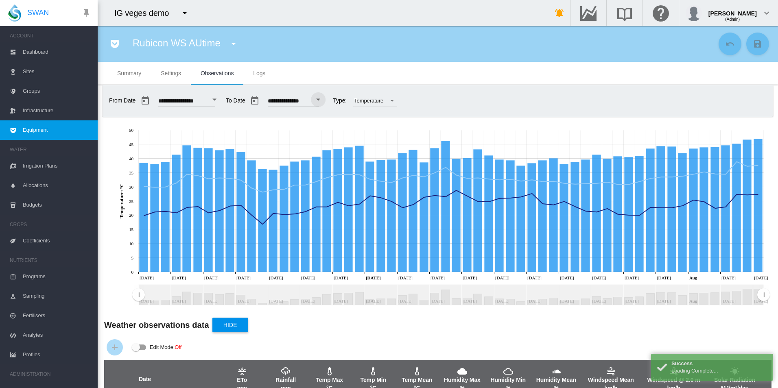
scroll to position [163, 0]
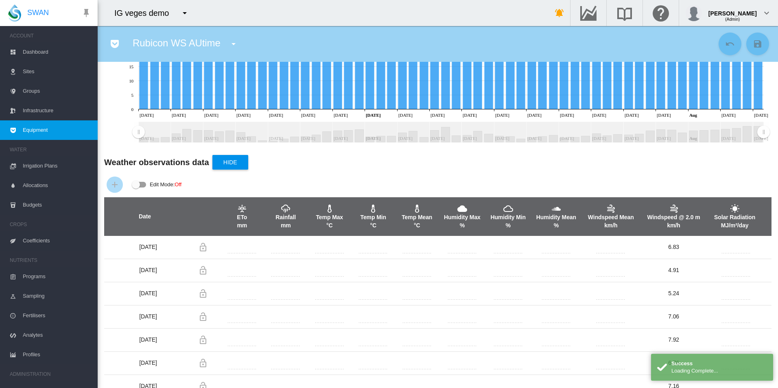
drag, startPoint x: 135, startPoint y: 183, endPoint x: 130, endPoint y: 174, distance: 10.2
click at [131, 175] on div "Edit Mode: Off" at bounding box center [156, 184] width 63 height 25
click at [139, 188] on div "Edit Mode: \a \a Off" at bounding box center [139, 185] width 15 height 10
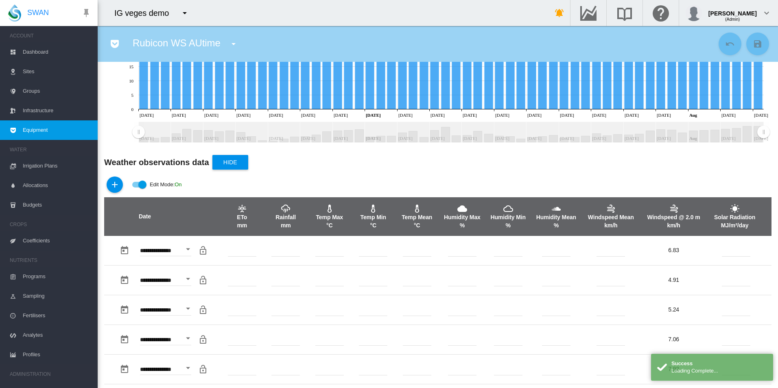
click at [141, 186] on div "Edit Mode: \a \a Off" at bounding box center [142, 185] width 8 height 8
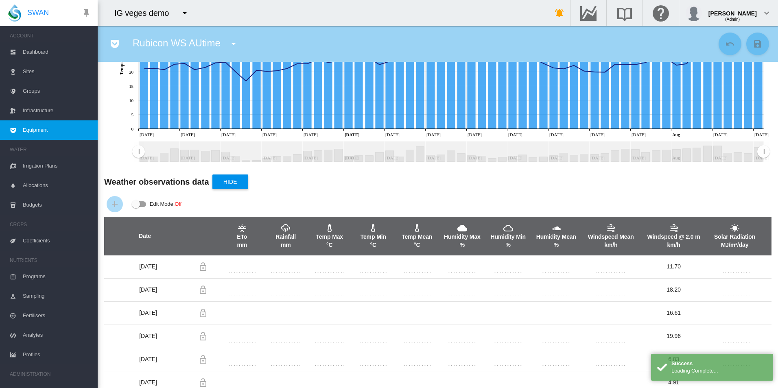
scroll to position [163, 0]
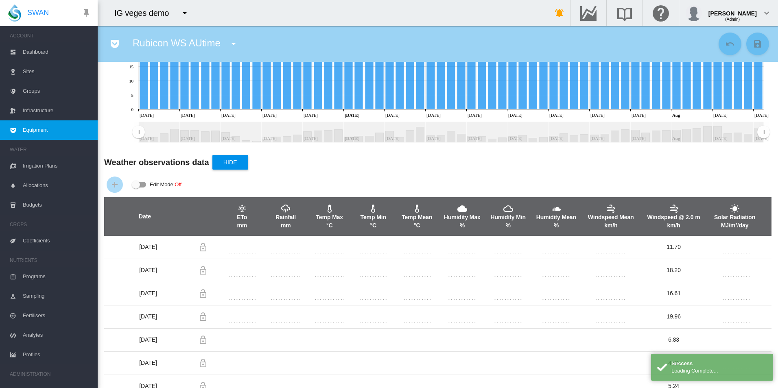
click at [142, 188] on div "Edit Mode: \a \a Off" at bounding box center [139, 185] width 15 height 10
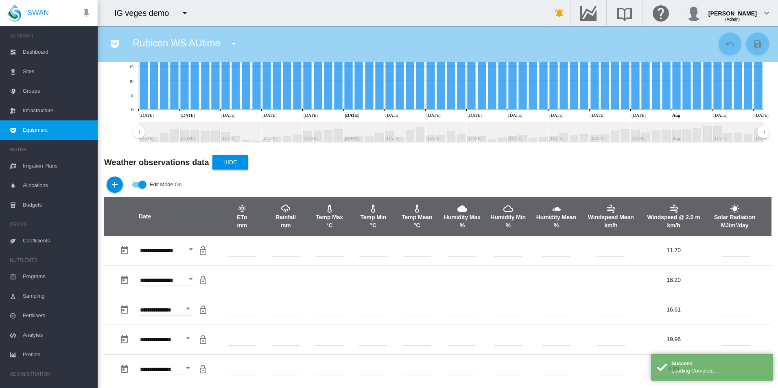
click at [142, 188] on div "Edit Mode: \a \a Off" at bounding box center [142, 185] width 8 height 8
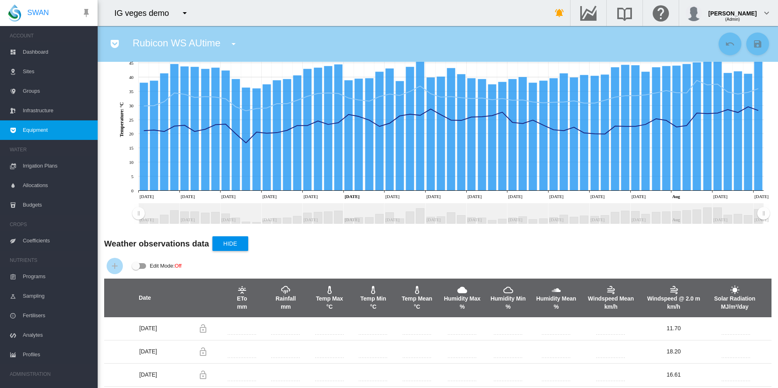
scroll to position [0, 0]
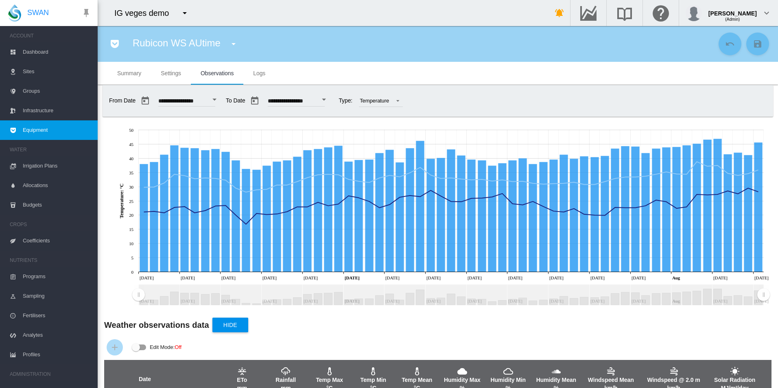
click at [395, 57] on div "Rubicon WS AUtime aaaa (Depth Meter) Aylett Raindancer FM (Flow Meter) [PERSON_…" at bounding box center [438, 44] width 681 height 36
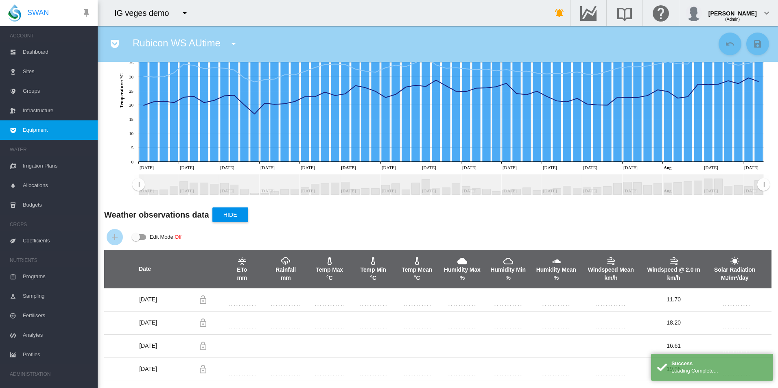
scroll to position [122, 0]
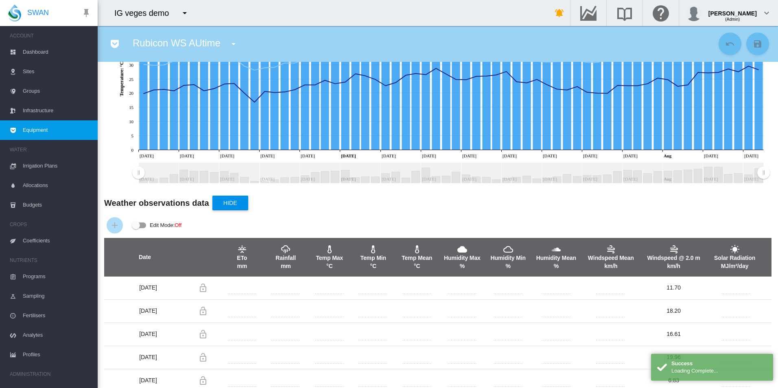
click at [144, 221] on div "Edit Mode: \a \a Off" at bounding box center [139, 226] width 15 height 10
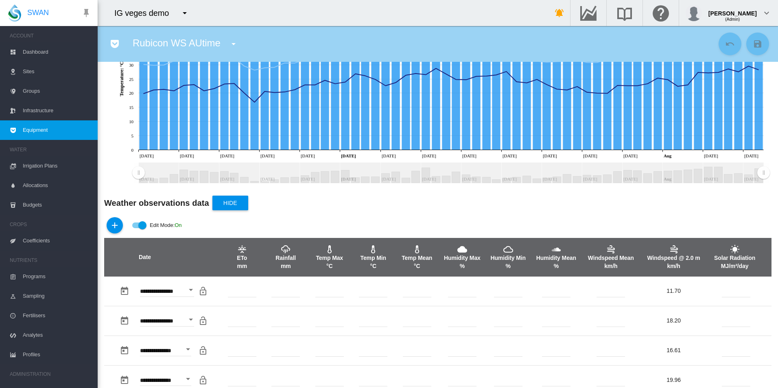
click at [138, 228] on div "Edit Mode: \a \a Off" at bounding box center [139, 226] width 14 height 6
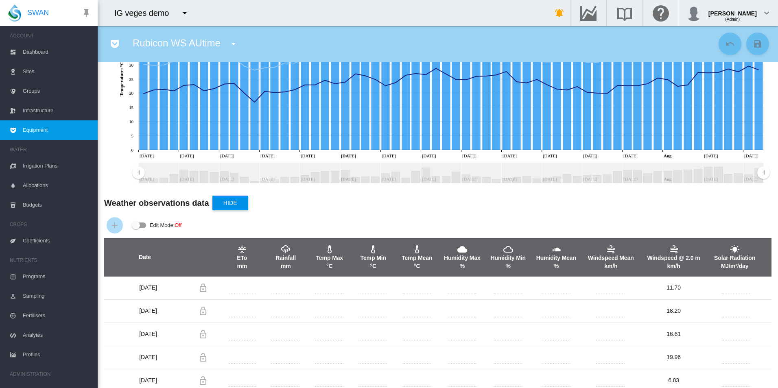
click at [140, 227] on div "Edit Mode: \a \a Off" at bounding box center [139, 226] width 14 height 6
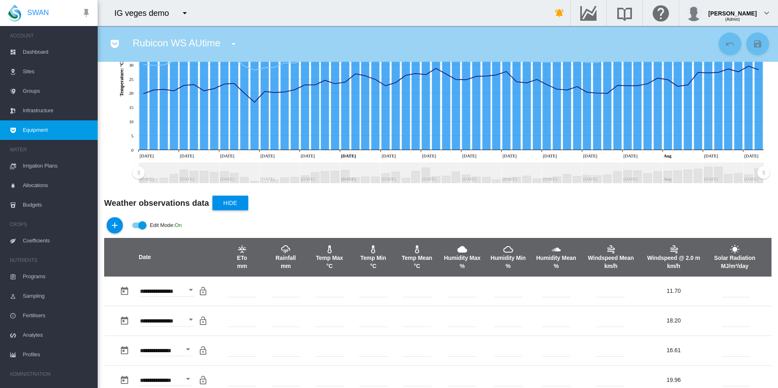
click at [139, 231] on md-switch "Edit Mode: On" at bounding box center [157, 225] width 50 height 12
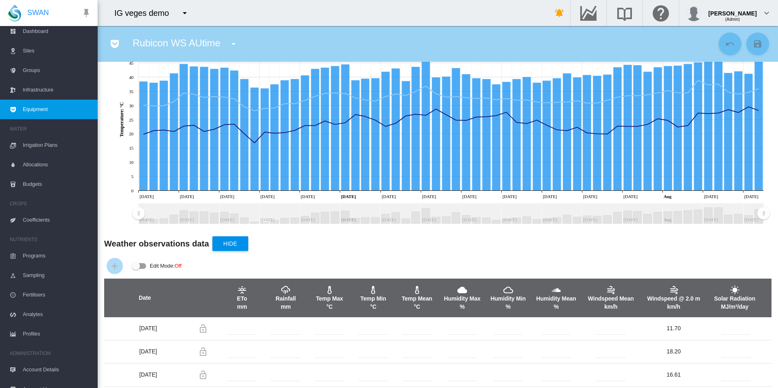
scroll to position [32, 0]
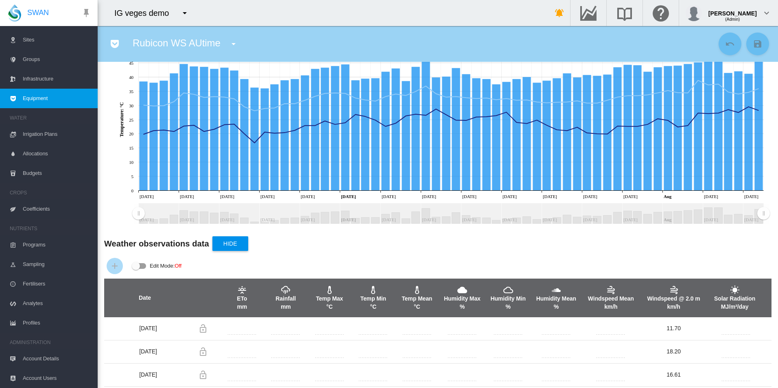
click at [64, 355] on span "Account Details" at bounding box center [57, 359] width 68 height 20
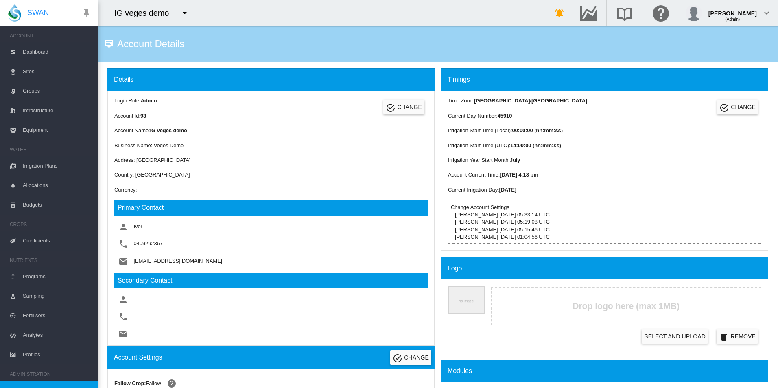
click at [42, 134] on span "Equipment" at bounding box center [57, 130] width 68 height 20
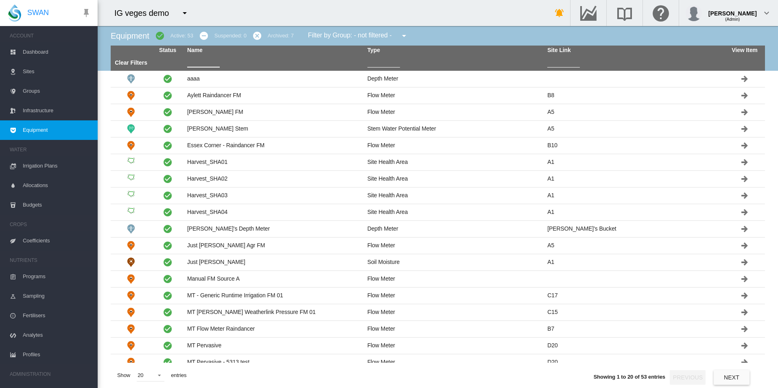
drag, startPoint x: 195, startPoint y: 63, endPoint x: 200, endPoint y: 68, distance: 7.5
click at [195, 68] on th at bounding box center [274, 62] width 180 height 15
